Goal: Task Accomplishment & Management: Use online tool/utility

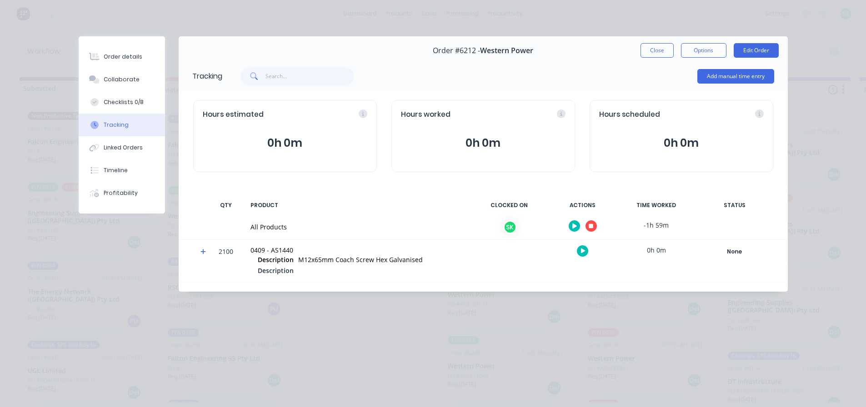
scroll to position [61, 0]
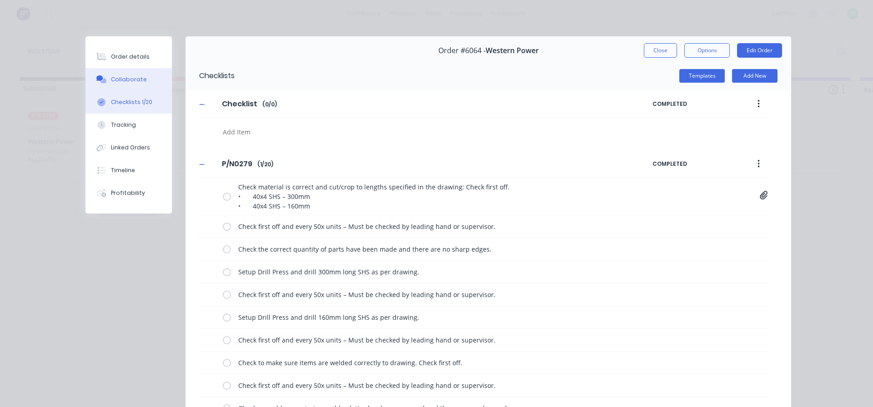
scroll to position [318, 0]
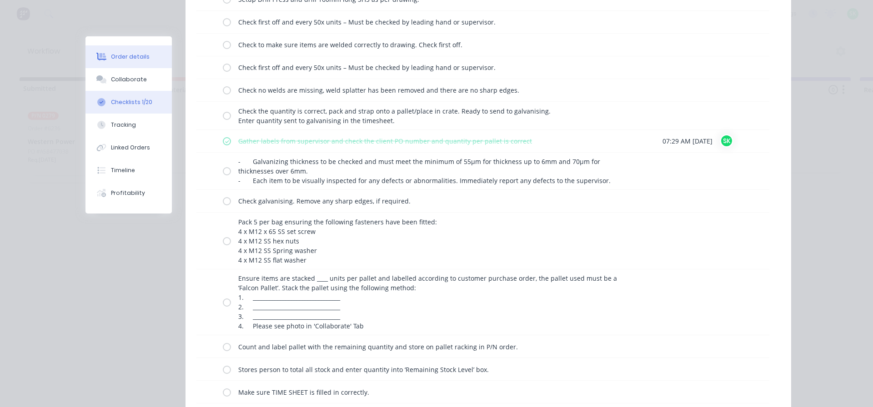
click at [117, 58] on div "Order details" at bounding box center [130, 57] width 39 height 8
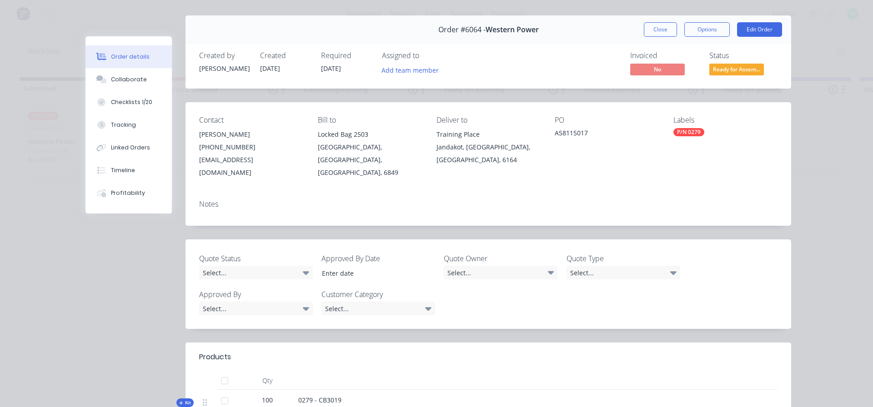
scroll to position [5, 0]
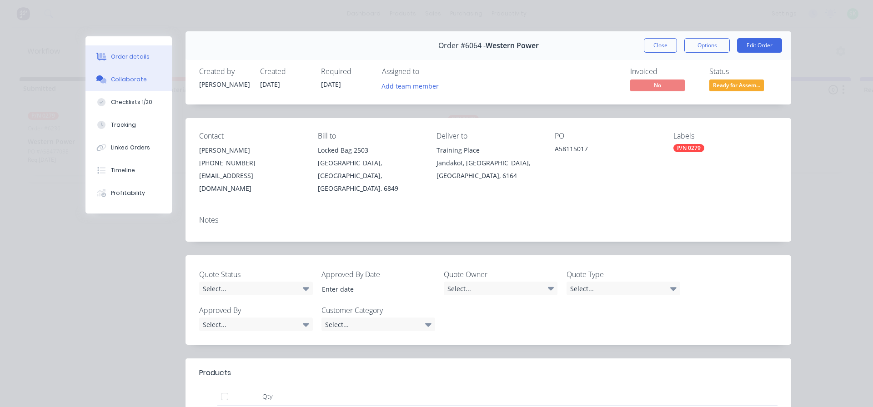
click at [132, 80] on div "Collaborate" at bounding box center [129, 79] width 36 height 8
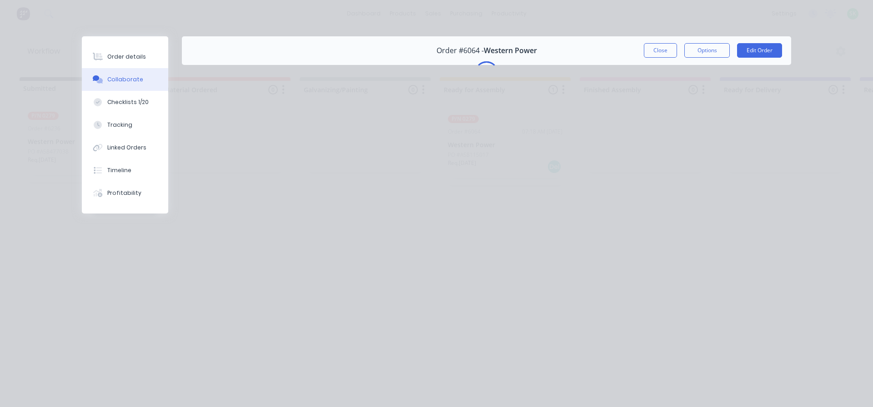
scroll to position [0, 0]
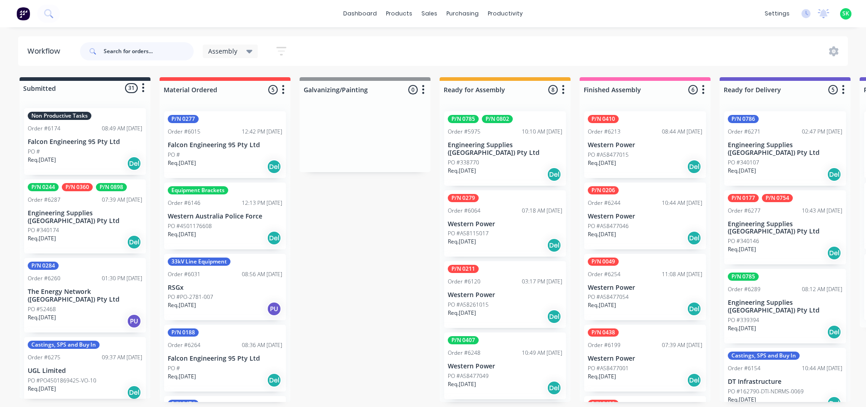
click at [124, 53] on input "text" at bounding box center [149, 51] width 90 height 18
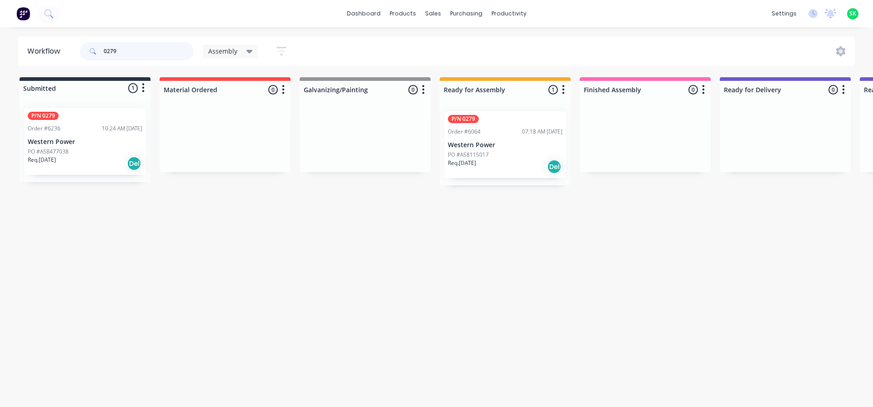
type input "0279"
click at [488, 139] on div "P/N 0279 Order #6064 07:18 AM [DATE] Western Power PO #A58115017 Req. [DATE] Del" at bounding box center [505, 144] width 122 height 67
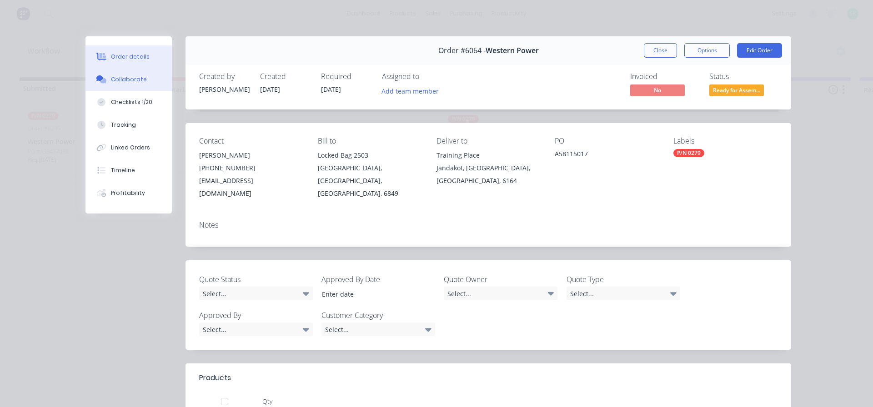
click at [123, 85] on button "Collaborate" at bounding box center [128, 79] width 86 height 23
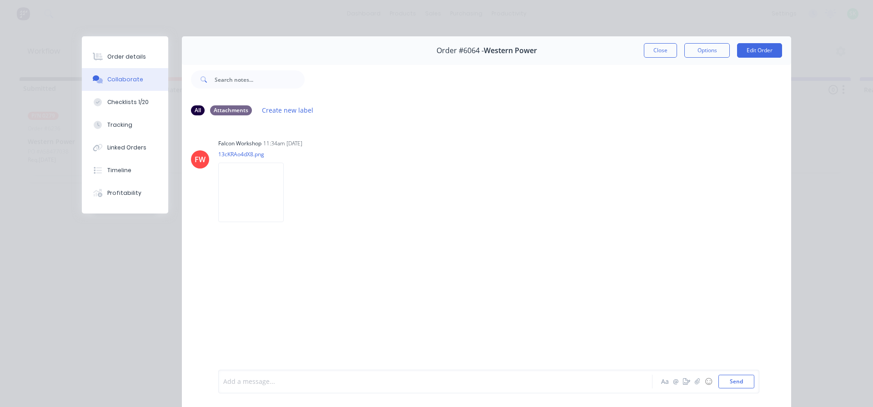
click at [239, 382] on div at bounding box center [423, 382] width 398 height 10
click at [126, 53] on div "Order details" at bounding box center [126, 57] width 39 height 8
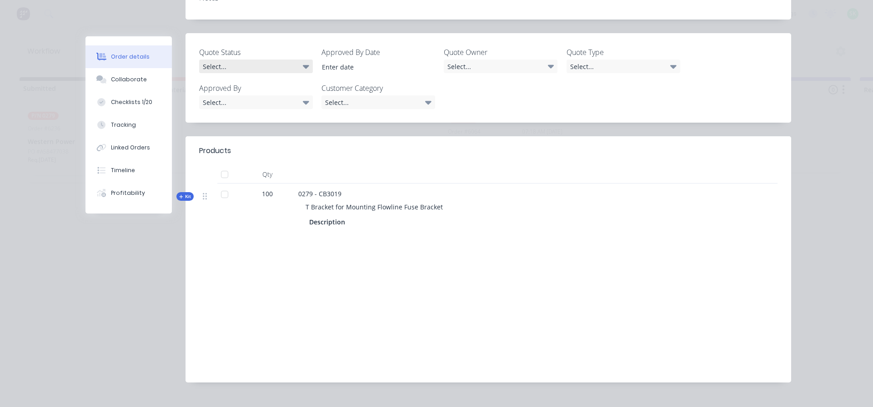
scroll to position [232, 0]
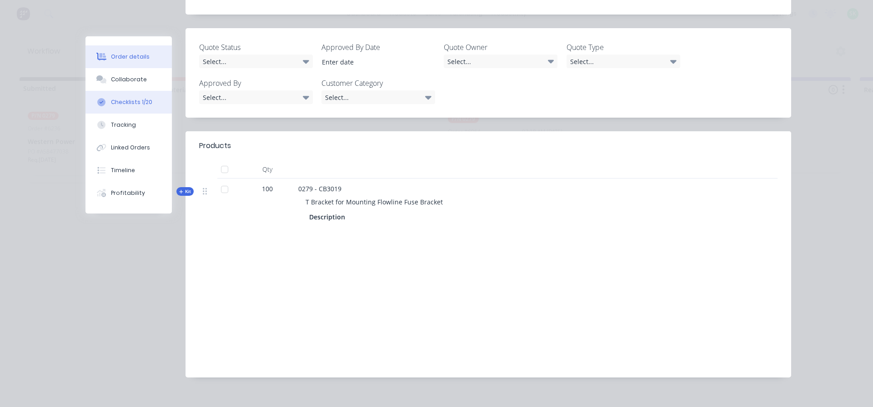
click at [116, 105] on div "Checklists 1/20" at bounding box center [131, 102] width 41 height 8
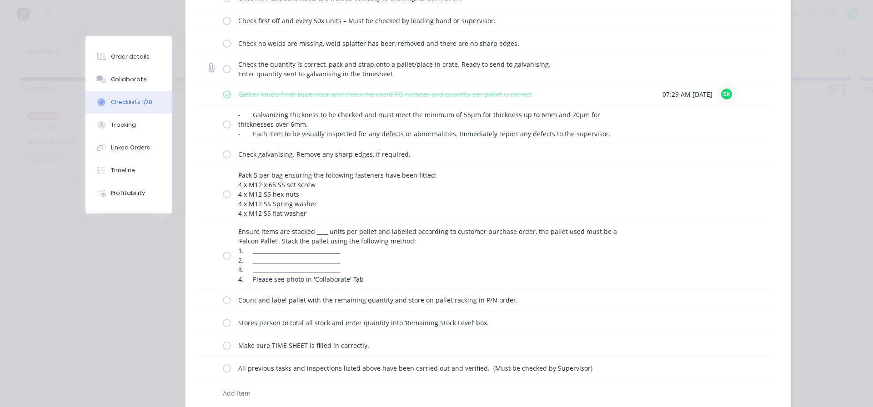
scroll to position [369, 0]
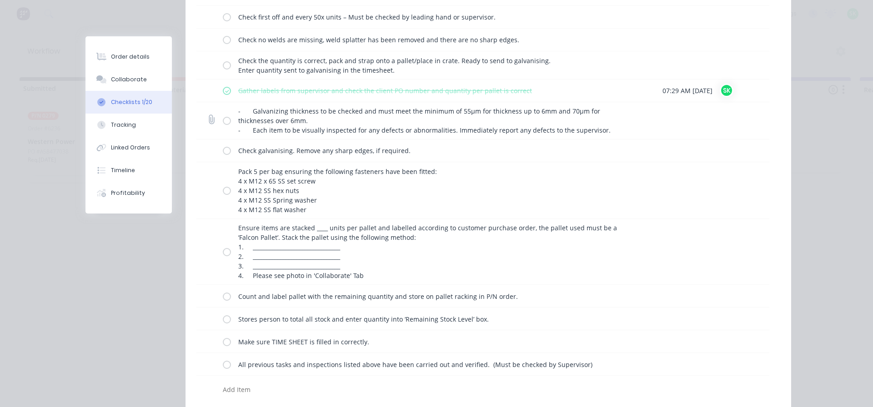
click at [223, 123] on label at bounding box center [227, 121] width 8 height 10
click at [0, 0] on input "checkbox" at bounding box center [0, 0] width 0 height 0
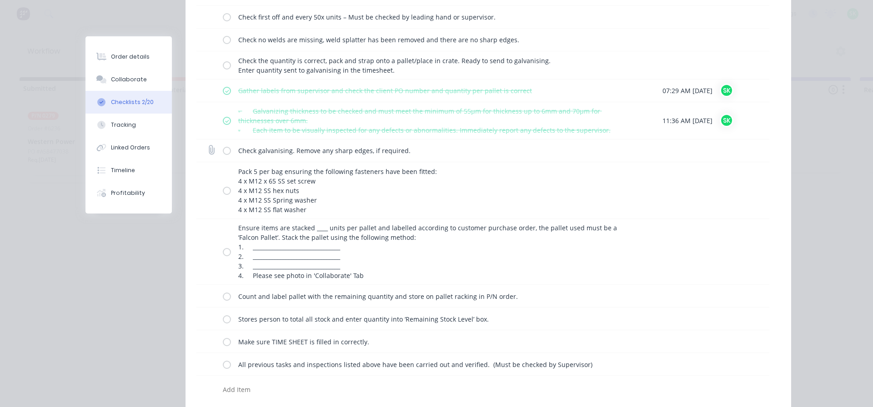
click at [224, 152] on label at bounding box center [227, 151] width 8 height 10
click at [0, 0] on input "checkbox" at bounding box center [0, 0] width 0 height 0
click at [223, 192] on label at bounding box center [227, 191] width 8 height 10
click at [0, 0] on input "checkbox" at bounding box center [0, 0] width 0 height 0
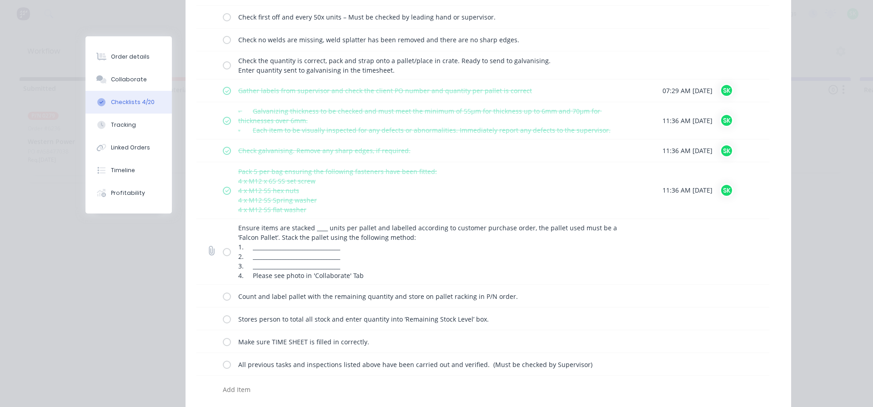
click at [225, 255] on label at bounding box center [227, 252] width 8 height 10
click at [0, 0] on input "checkbox" at bounding box center [0, 0] width 0 height 0
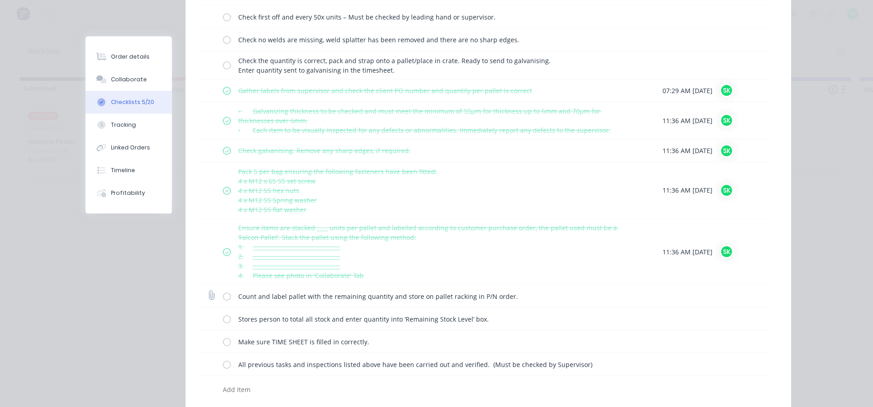
click at [224, 295] on label at bounding box center [227, 297] width 8 height 10
click at [0, 0] on input "checkbox" at bounding box center [0, 0] width 0 height 0
click at [223, 319] on label at bounding box center [227, 319] width 8 height 10
click at [0, 0] on input "checkbox" at bounding box center [0, 0] width 0 height 0
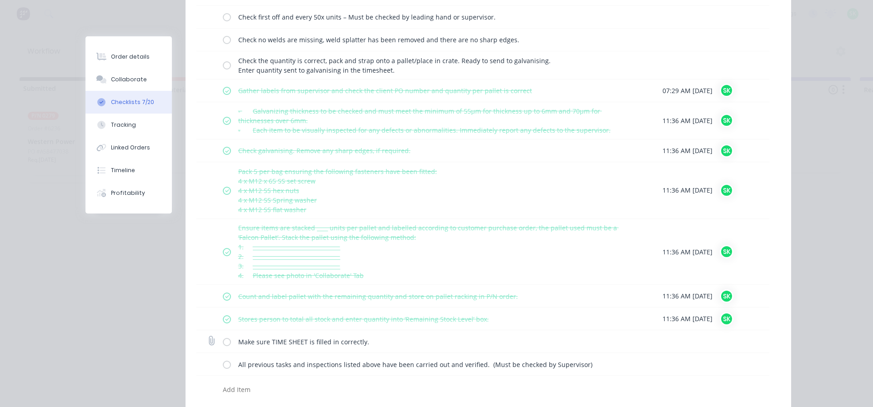
click at [224, 343] on label at bounding box center [227, 342] width 8 height 10
click at [0, 0] on input "checkbox" at bounding box center [0, 0] width 0 height 0
click at [223, 365] on label at bounding box center [227, 365] width 8 height 10
click at [0, 0] on input "checkbox" at bounding box center [0, 0] width 0 height 0
type textarea "x"
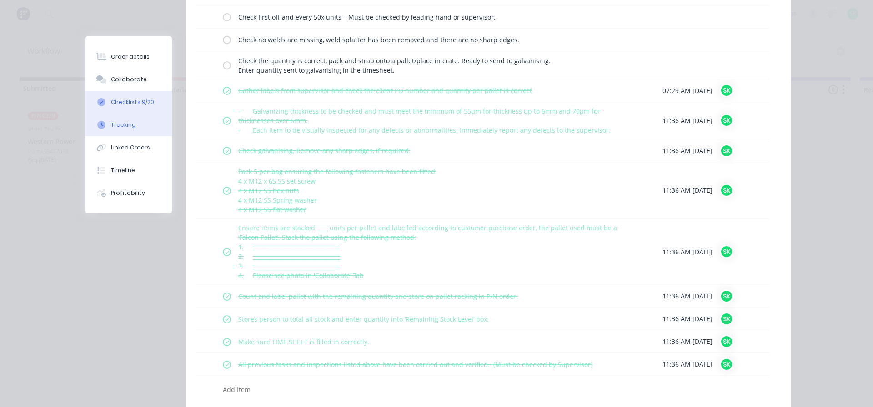
click at [119, 126] on div "Tracking" at bounding box center [123, 125] width 25 height 8
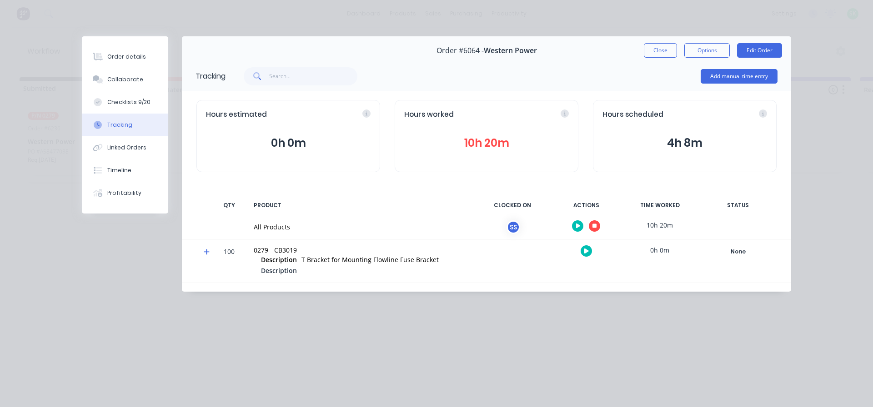
click at [598, 227] on button "button" at bounding box center [594, 226] width 11 height 11
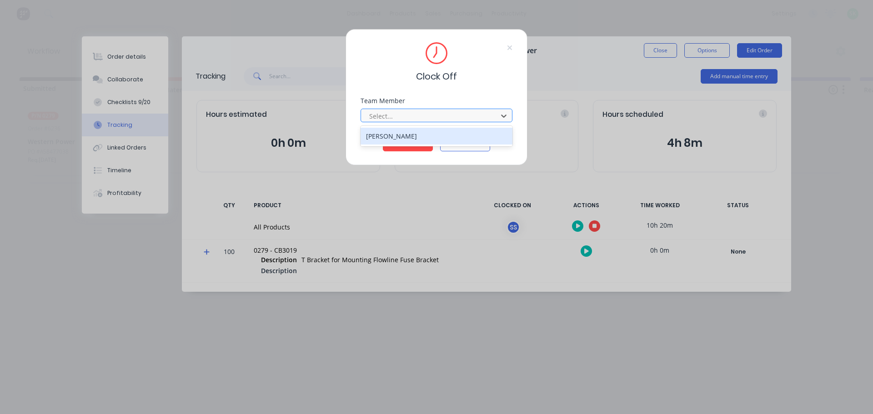
click at [450, 113] on div at bounding box center [430, 116] width 125 height 11
click at [437, 140] on div "[PERSON_NAME]" at bounding box center [437, 136] width 152 height 17
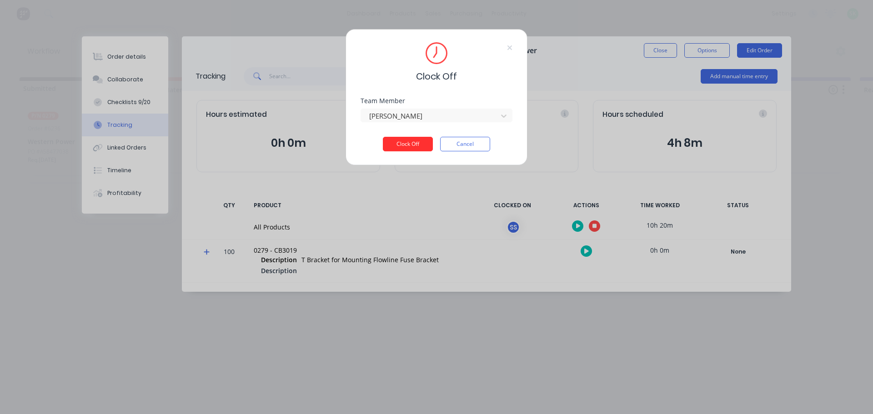
click at [415, 147] on button "Clock Off" at bounding box center [408, 144] width 50 height 15
